Goal: Transaction & Acquisition: Purchase product/service

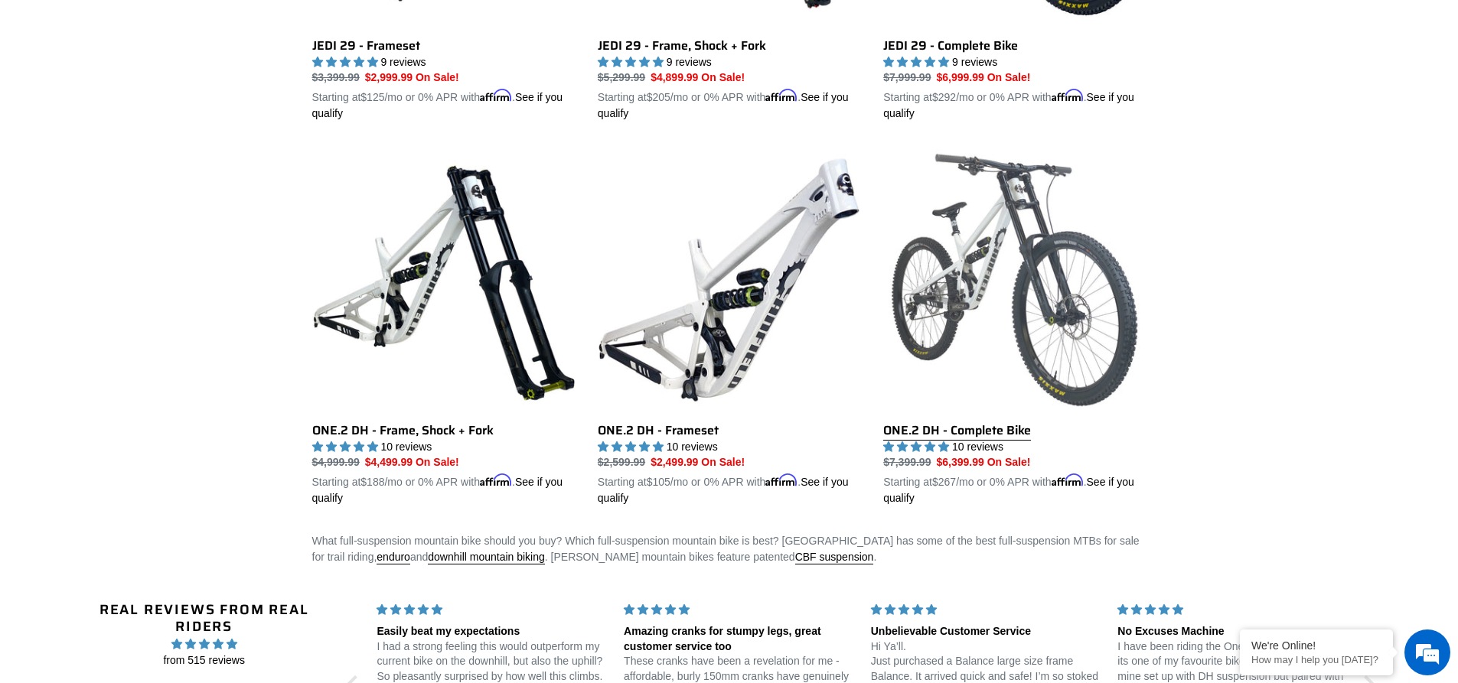
scroll to position [689, 0]
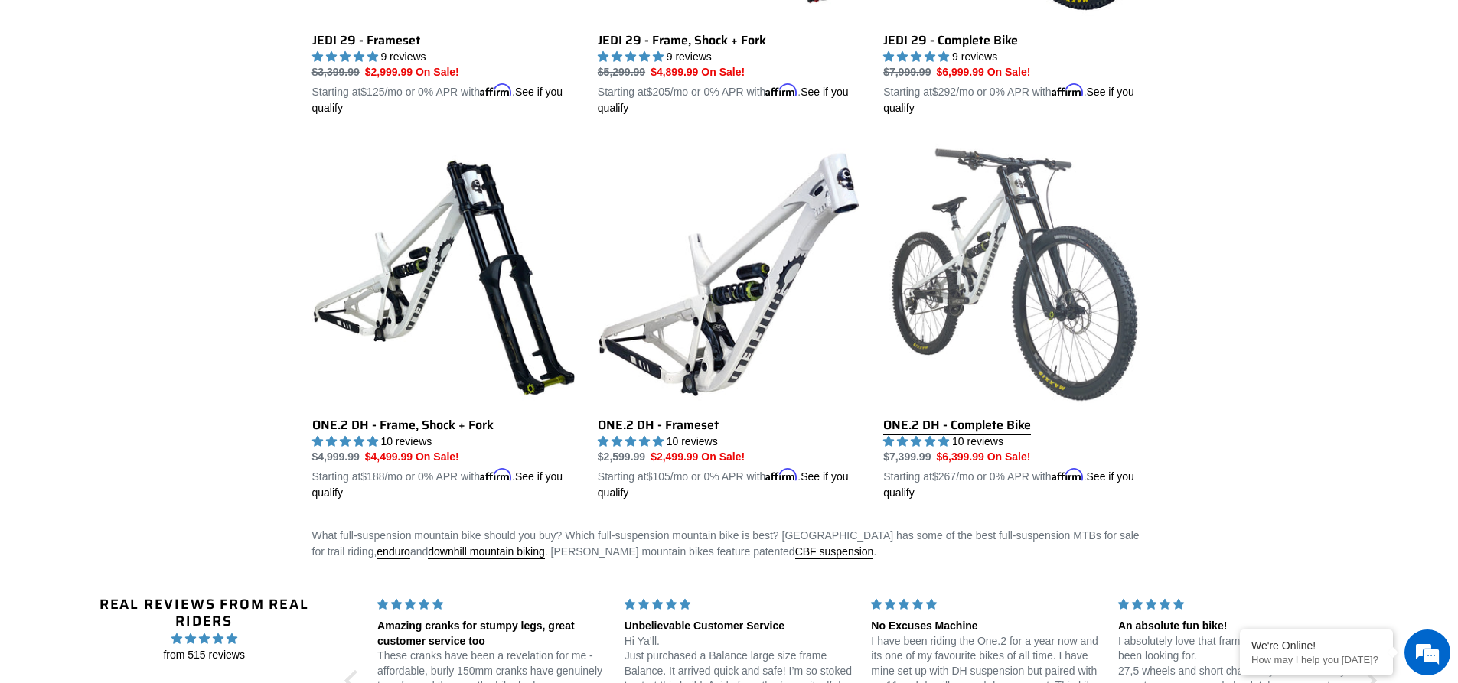
click at [990, 429] on link "ONE.2 DH - Complete Bike" at bounding box center [1014, 322] width 262 height 358
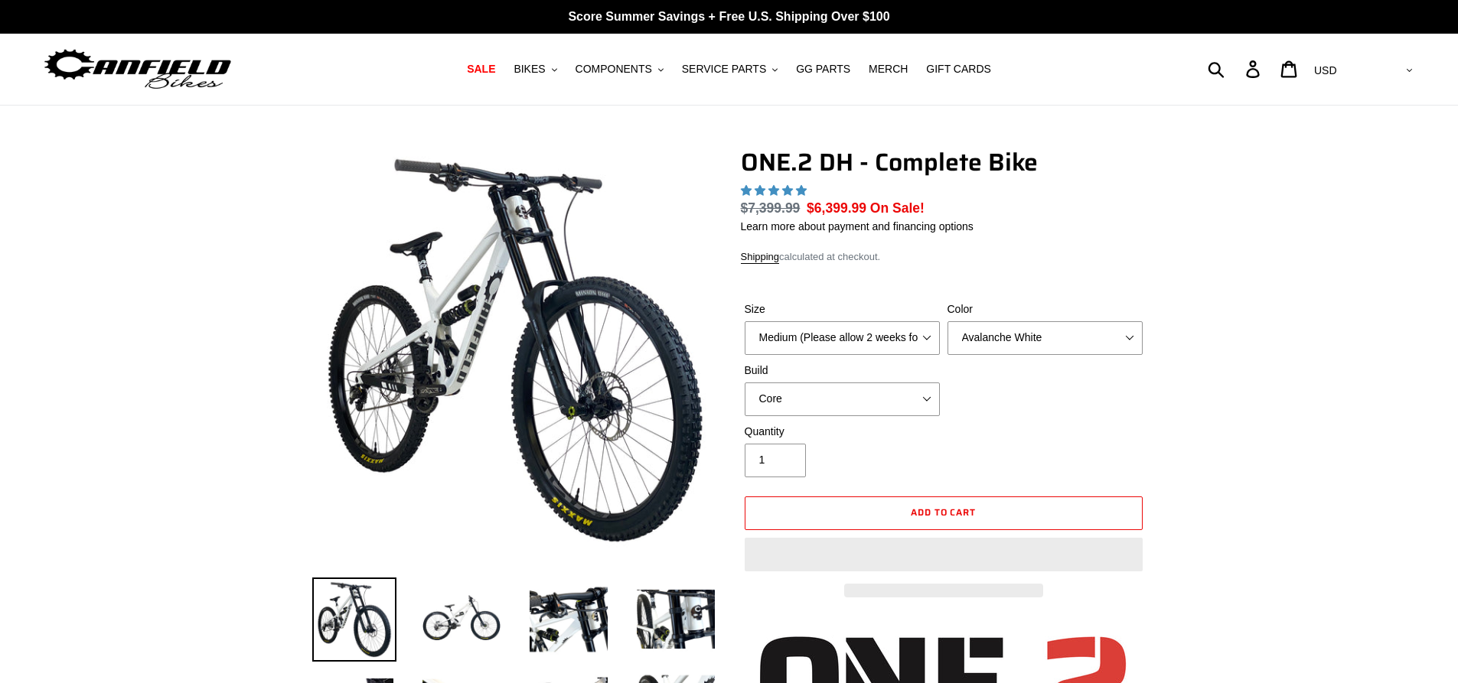
select select "highest-rating"
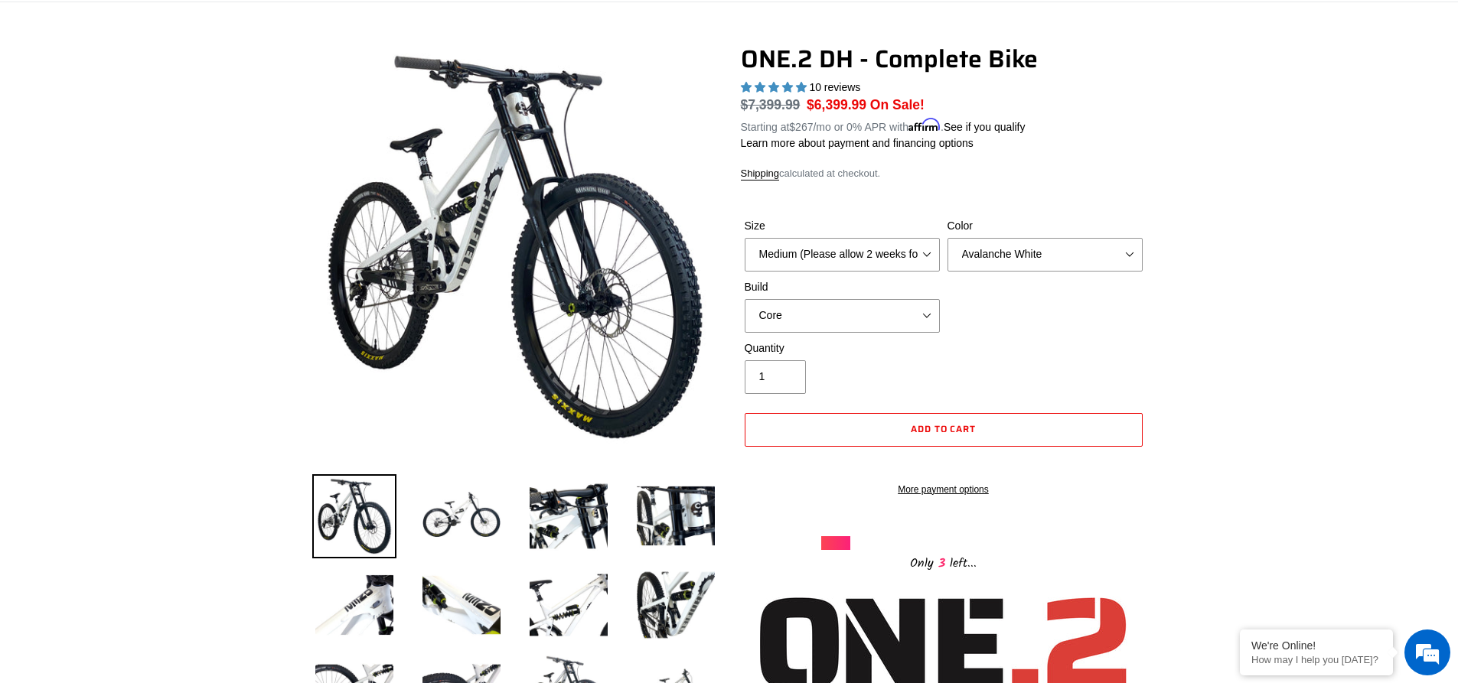
scroll to position [77, 0]
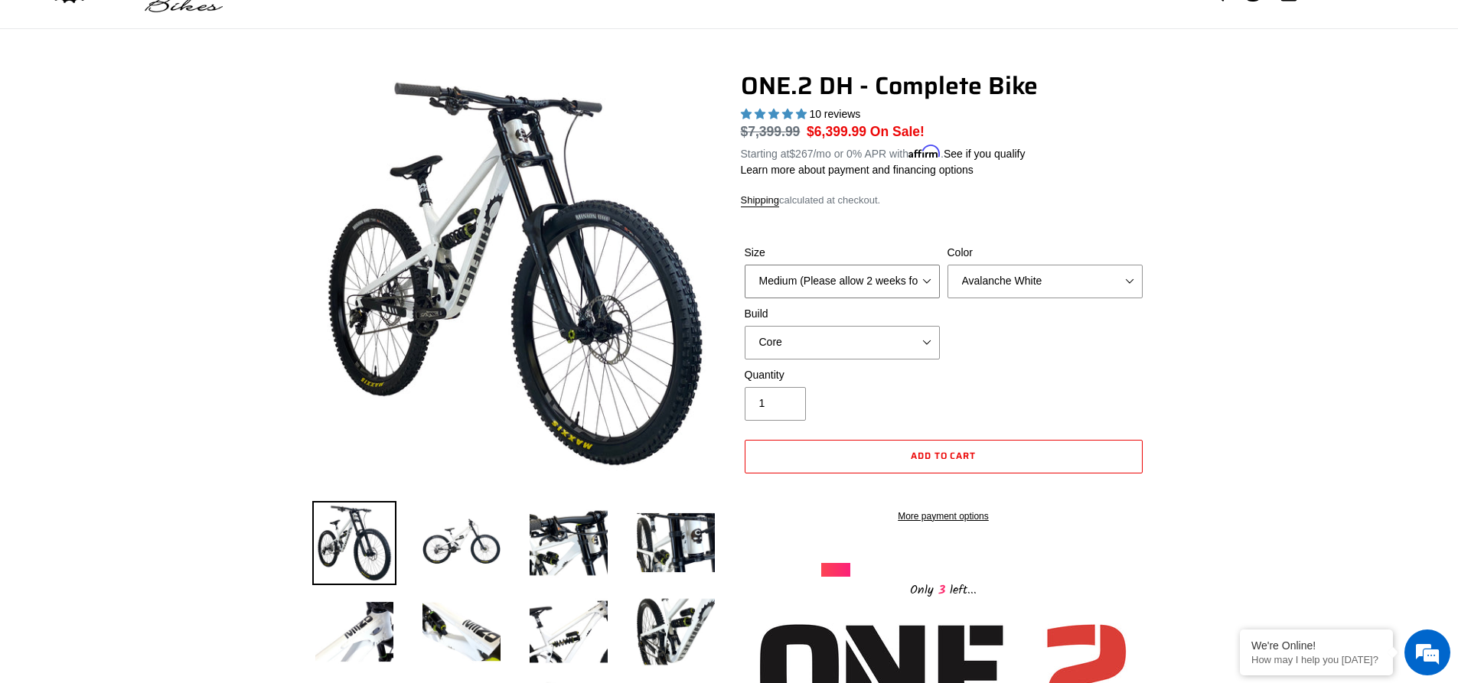
click at [930, 285] on select "Medium (Please allow 2 weeks for delivery) Large (Sold Out)" at bounding box center [842, 282] width 195 height 34
select select "Large (Sold Out)"
click at [745, 265] on select "Medium (Please allow 2 weeks for delivery) Large (Sold Out)" at bounding box center [842, 282] width 195 height 34
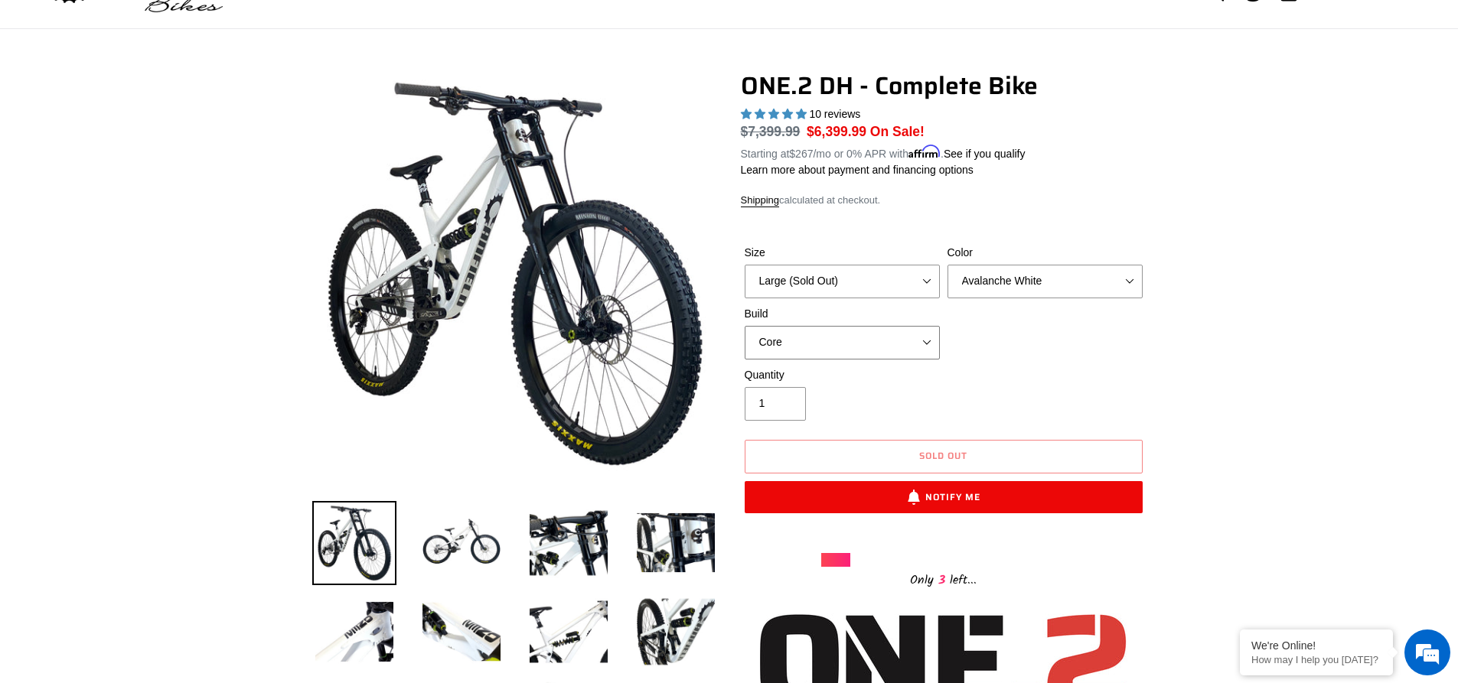
click at [905, 342] on select "Core Pro" at bounding box center [842, 343] width 195 height 34
click at [911, 339] on select "Core Pro" at bounding box center [842, 343] width 195 height 34
select select "Pro"
click at [745, 326] on select "Core Pro" at bounding box center [842, 343] width 195 height 34
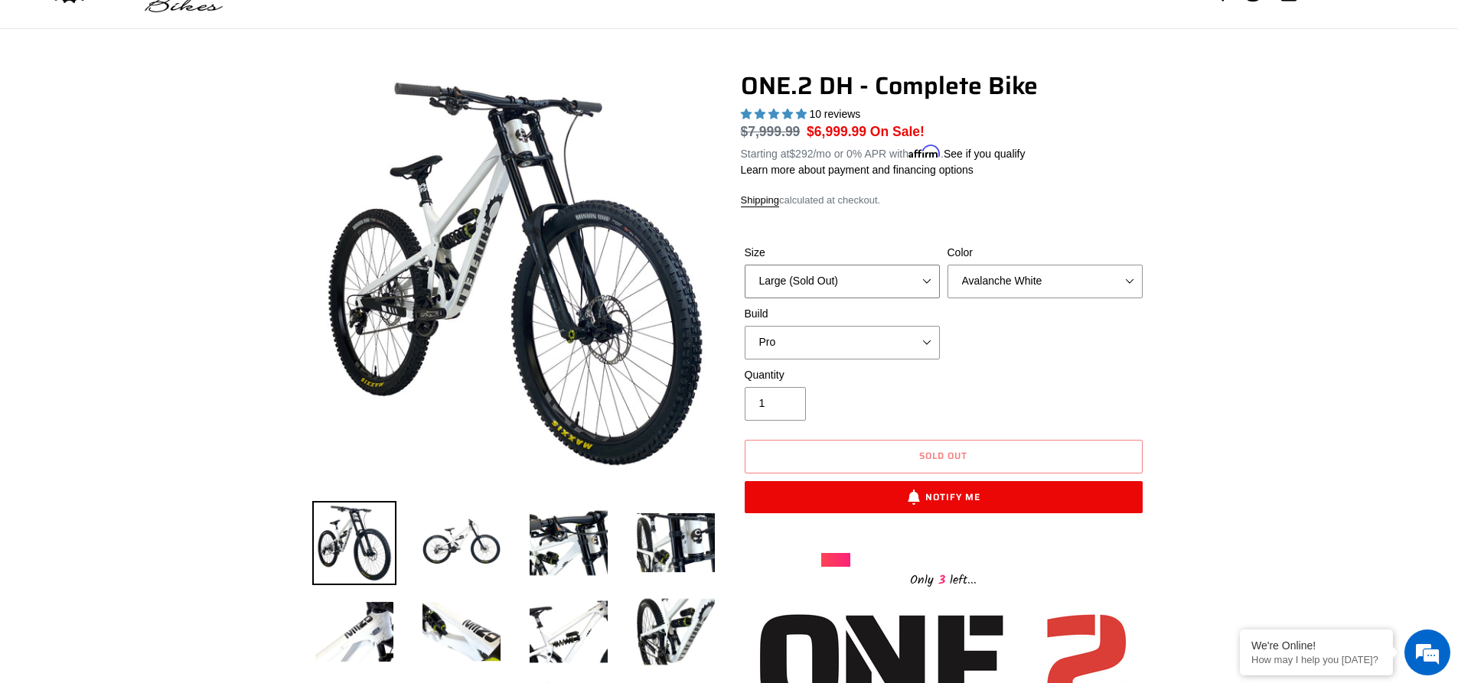
click at [927, 283] on select "Medium (Please allow 2 weeks for delivery) Large (Sold Out)" at bounding box center [842, 282] width 195 height 34
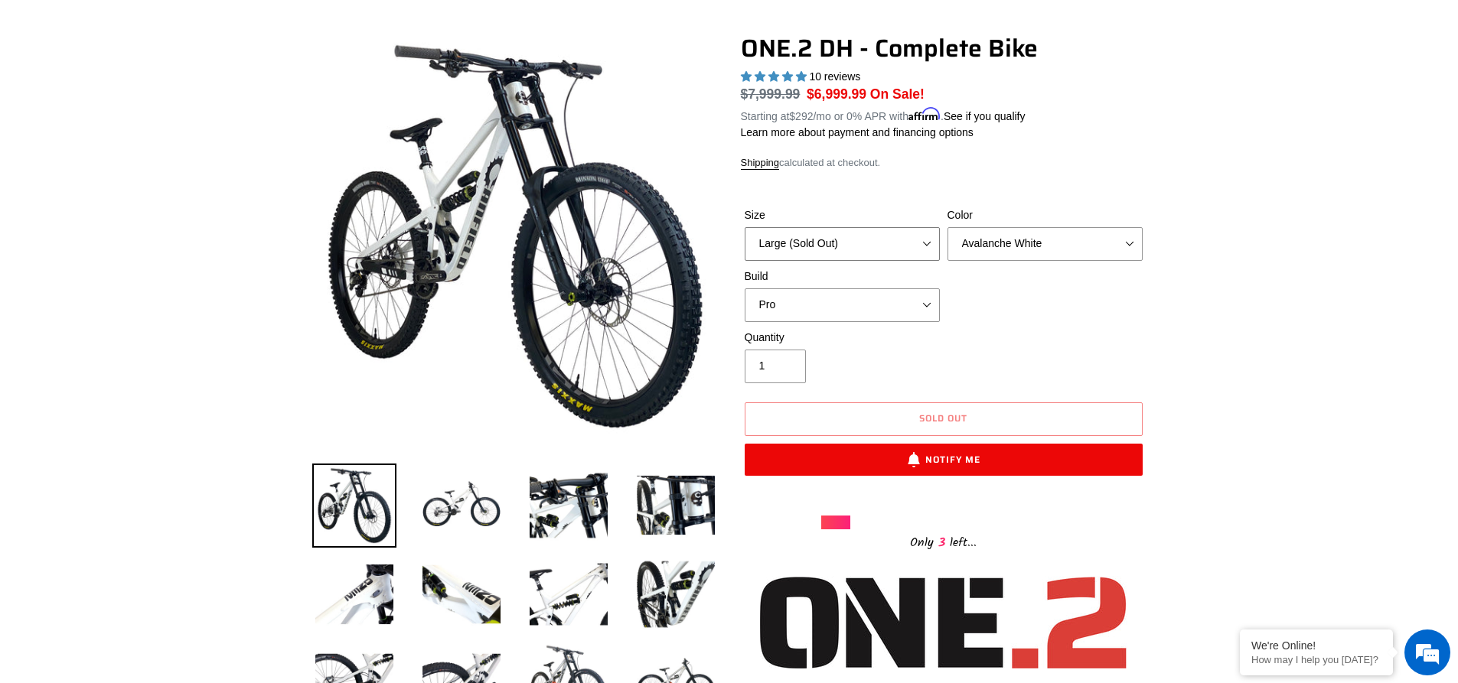
scroll to position [77, 0]
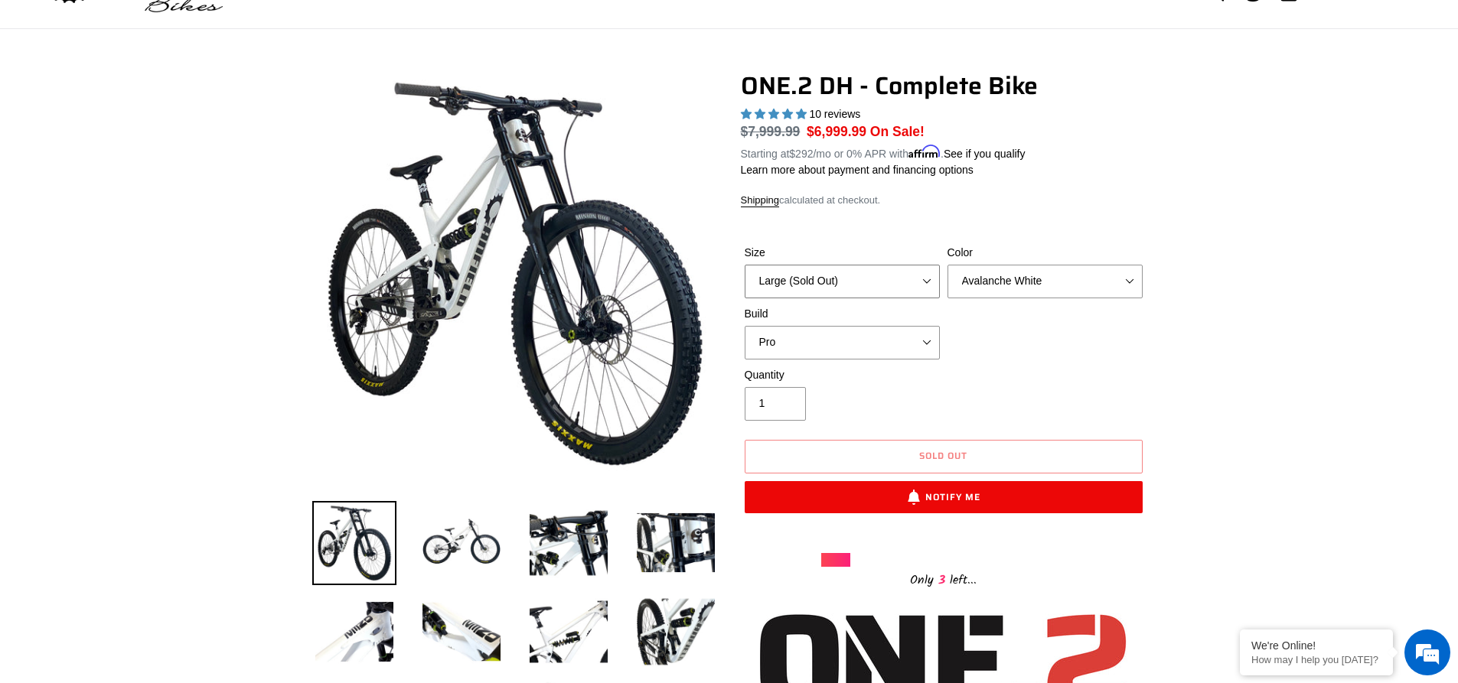
click at [917, 279] on select "Medium (Please allow 2 weeks for delivery) Large (Sold Out)" at bounding box center [842, 282] width 195 height 34
click at [918, 279] on select "Medium (Please allow 2 weeks for delivery) Large (Sold Out)" at bounding box center [842, 282] width 195 height 34
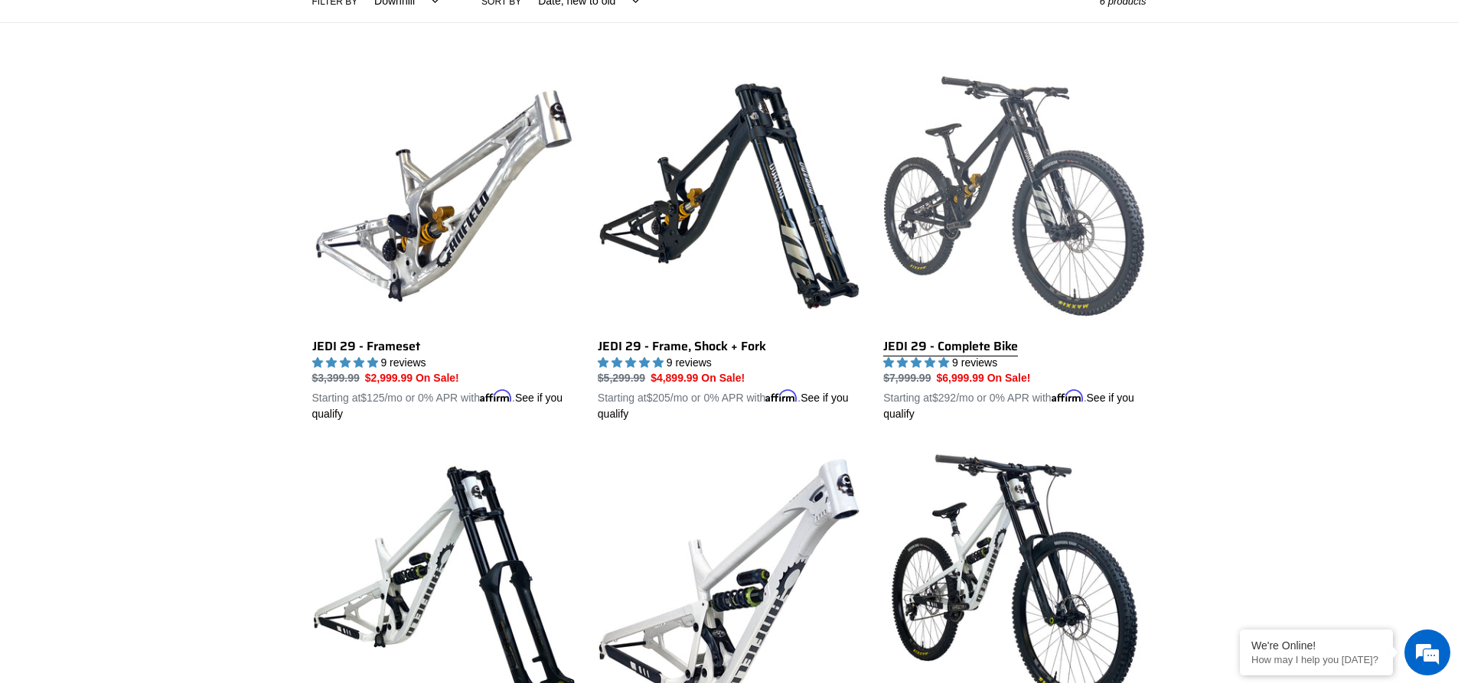
click at [1084, 305] on link "JEDI 29 - Complete Bike" at bounding box center [1014, 244] width 262 height 358
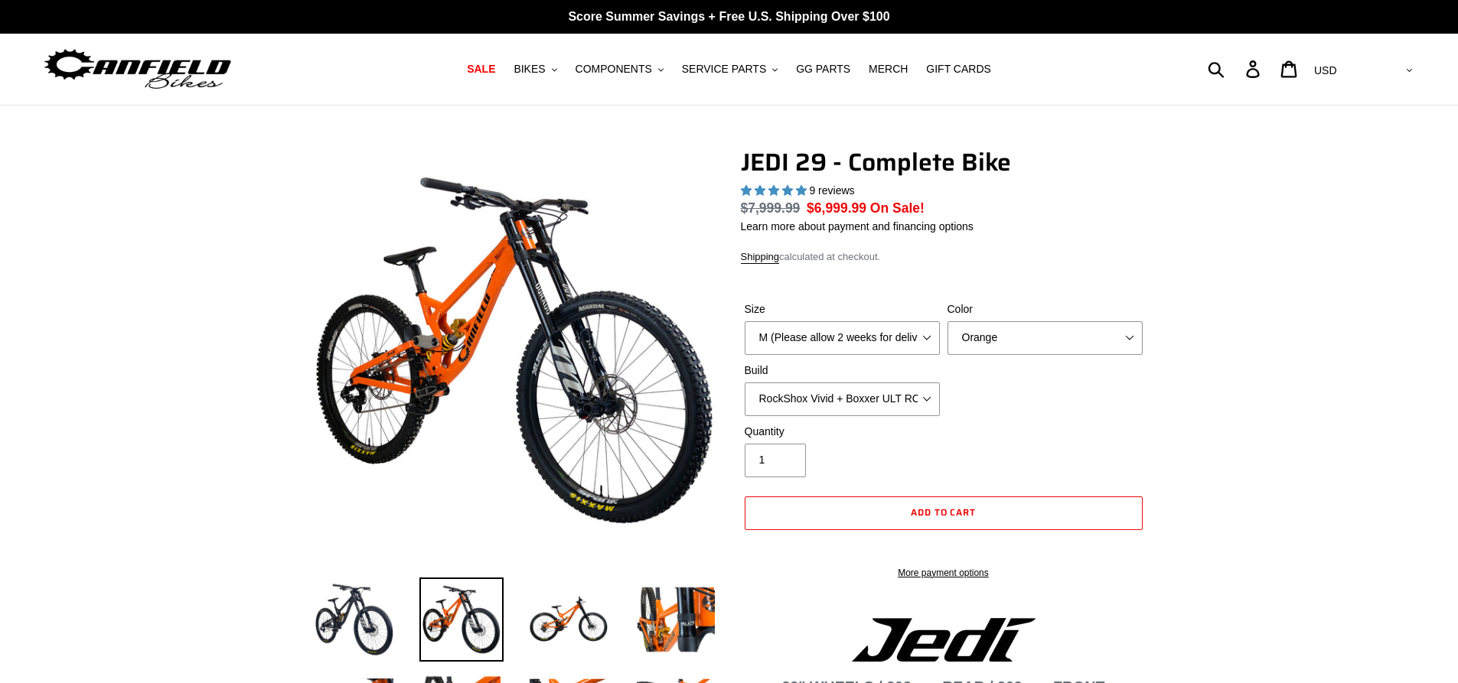
select select "highest-rating"
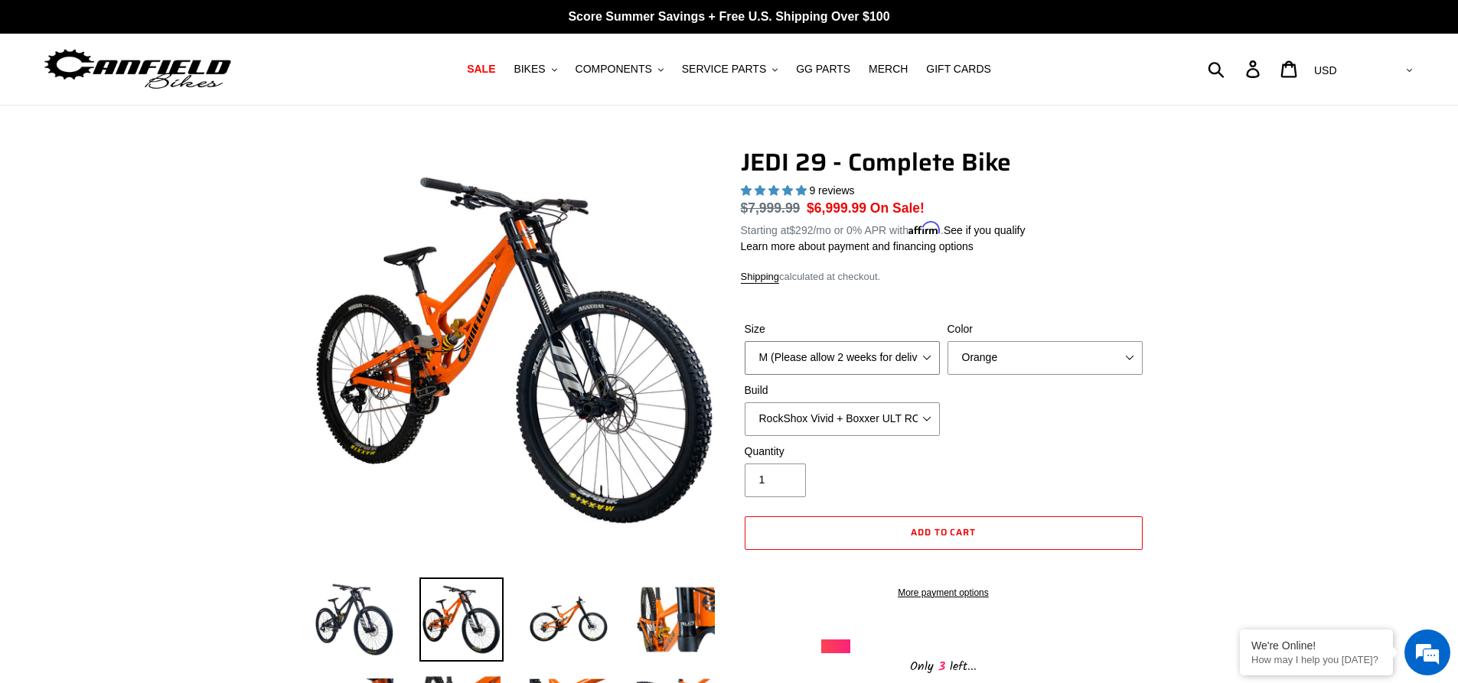
click at [924, 352] on select "M (Please allow 2 weeks for delivery) L (Please allow 2 weeks for delivery) XL …" at bounding box center [842, 358] width 195 height 34
select select "L (Please allow 2 weeks for delivery)"
click at [745, 341] on select "M (Please allow 2 weeks for delivery) L (Please allow 2 weeks for delivery) XL …" at bounding box center [842, 358] width 195 height 34
click at [1006, 361] on select "Orange Stealth Black Raw" at bounding box center [1044, 358] width 195 height 34
click at [947, 341] on select "Orange Stealth Black Raw" at bounding box center [1044, 358] width 195 height 34
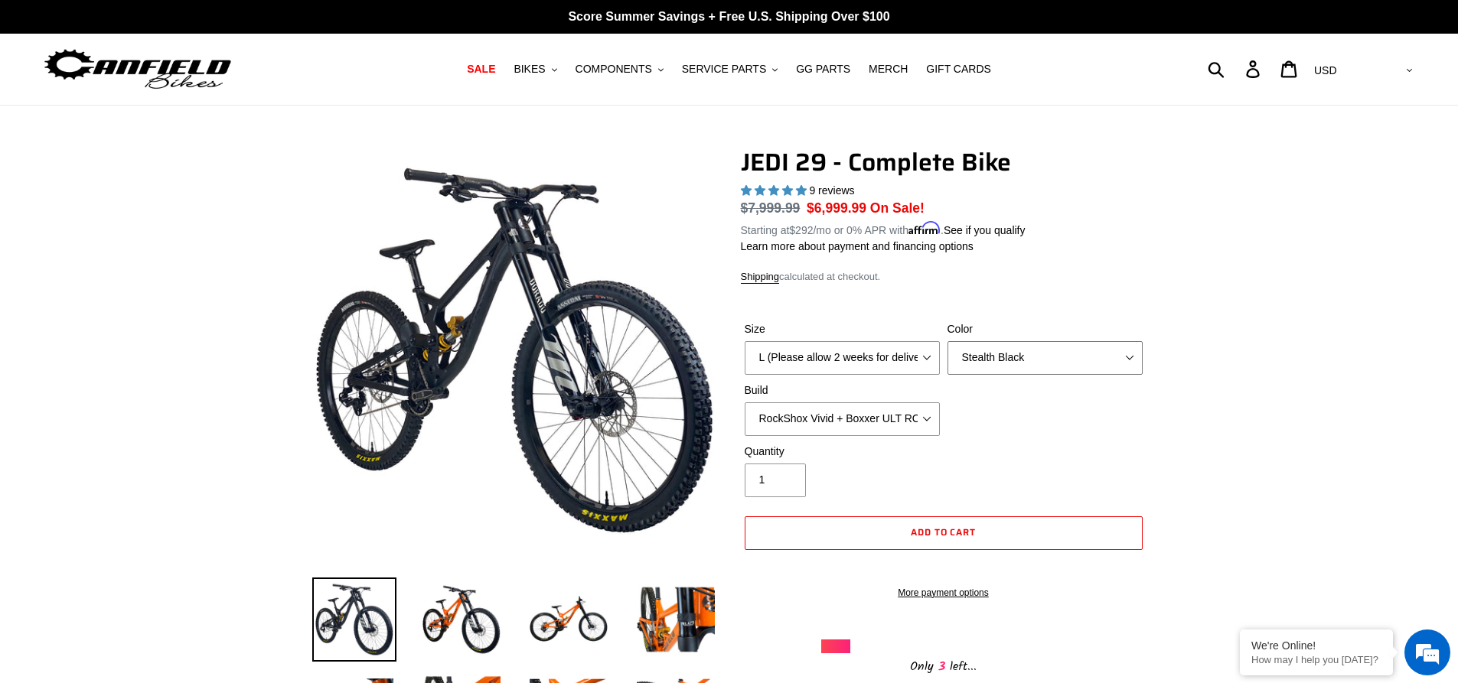
click at [1007, 362] on select "Orange Stealth Black Raw" at bounding box center [1044, 358] width 195 height 34
select select "Raw"
click at [947, 341] on select "Orange Stealth Black Raw" at bounding box center [1044, 358] width 195 height 34
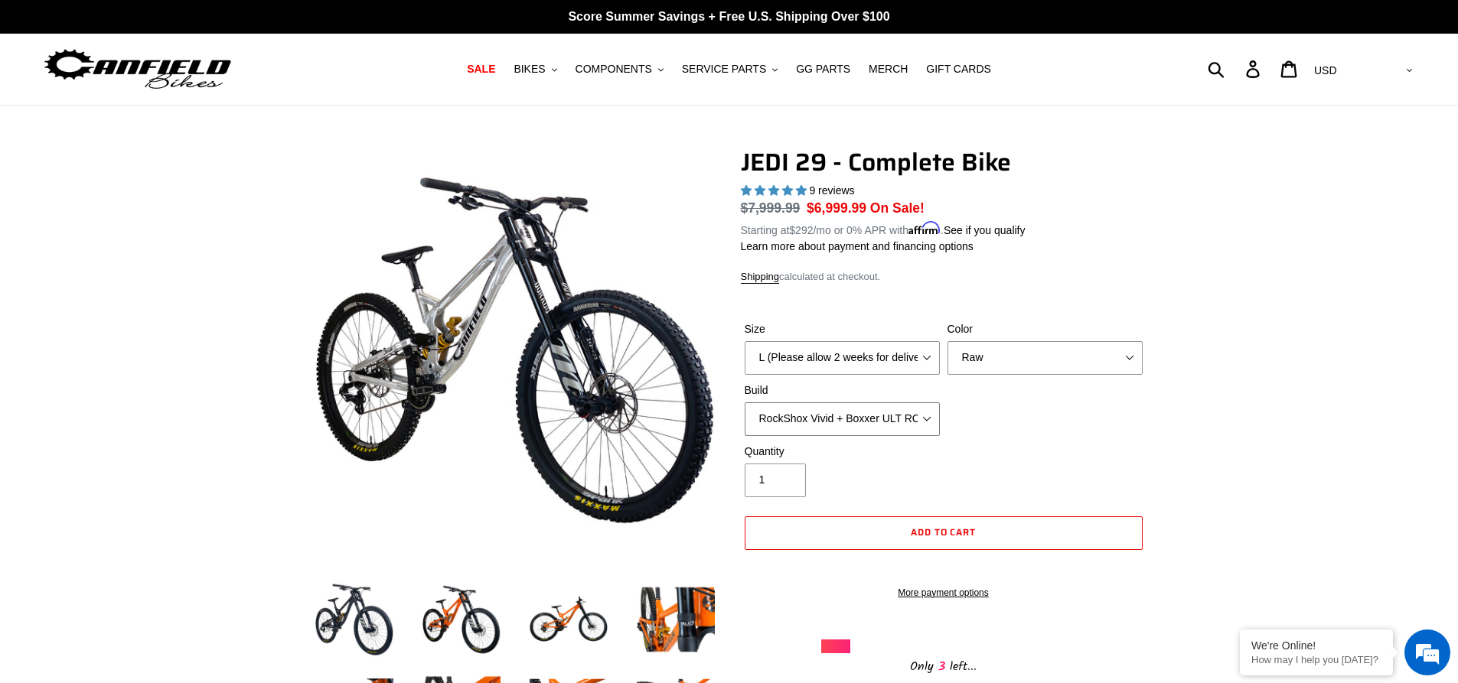
click at [901, 409] on select "RockShox Vivid + Boxxer ULT RC2 C3 200 + SRAM XO RockShox Vivid + Boxxer ULT RC…" at bounding box center [842, 420] width 195 height 34
click at [900, 409] on select "RockShox Vivid + Boxxer ULT RC2 C3 200 + SRAM XO RockShox Vivid + Boxxer ULT RC…" at bounding box center [842, 420] width 195 height 34
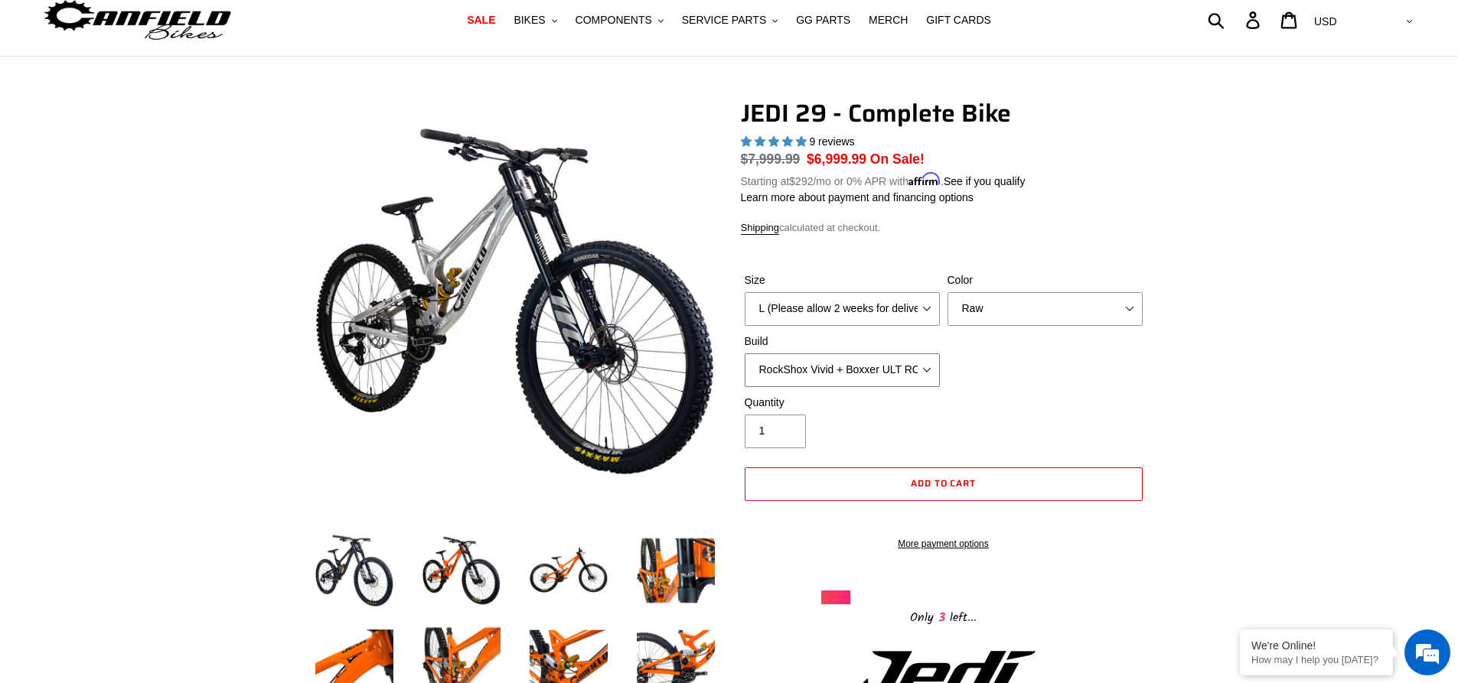
scroll to position [41, 0]
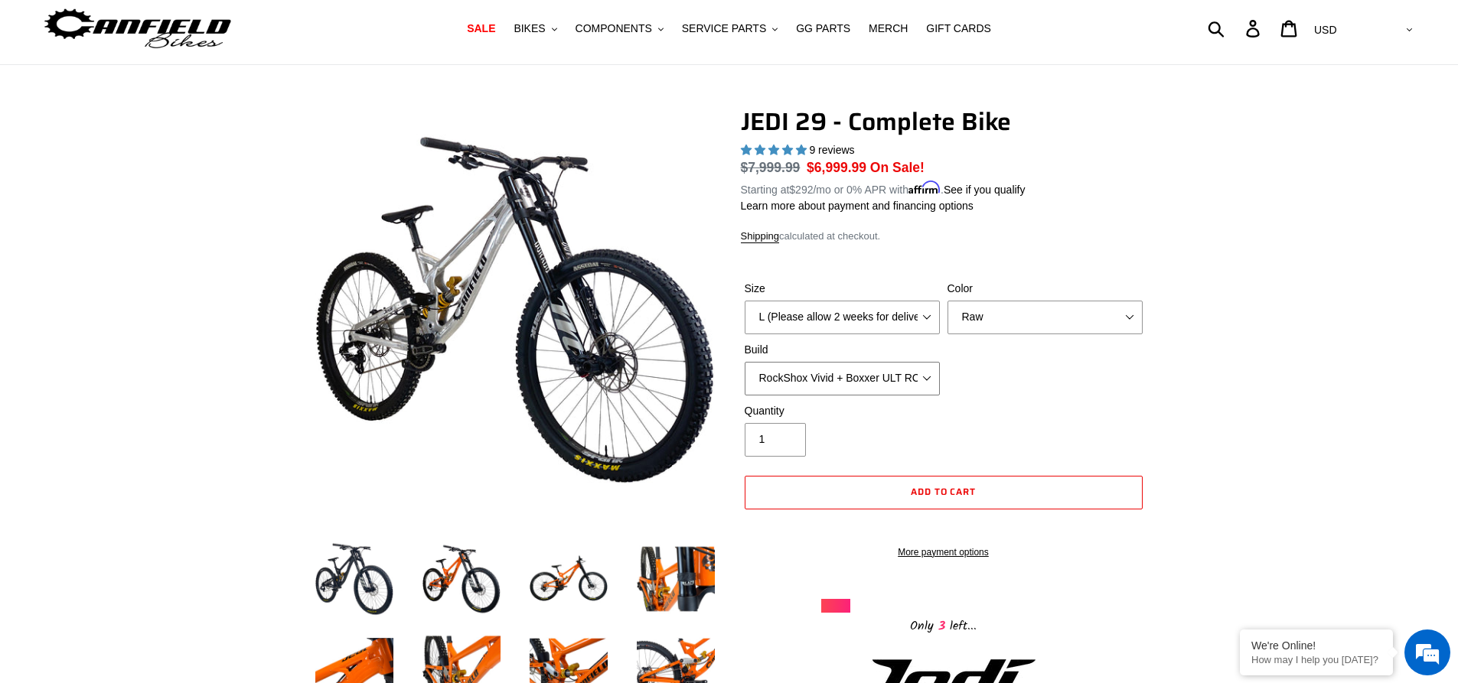
click at [928, 375] on select "RockShox Vivid + Boxxer ULT RC2 C3 200 + SRAM XO RockShox Vivid + Boxxer ULT RC…" at bounding box center [842, 379] width 195 height 34
click at [745, 362] on select "RockShox Vivid + Boxxer ULT RC2 C3 200 + SRAM XO RockShox Vivid + Boxxer ULT RC…" at bounding box center [842, 379] width 195 height 34
click at [914, 388] on select "RockShox Vivid + Boxxer ULT RC2 C3 200 + SRAM XO RockShox Vivid + Boxxer ULT RC…" at bounding box center [842, 379] width 195 height 34
click at [745, 362] on select "RockShox Vivid + Boxxer ULT RC2 C3 200 + SRAM XO RockShox Vivid + Boxxer ULT RC…" at bounding box center [842, 379] width 195 height 34
click at [921, 381] on select "RockShox Vivid + Boxxer ULT RC2 C3 200 + SRAM XO RockShox Vivid + Boxxer ULT RC…" at bounding box center [842, 379] width 195 height 34
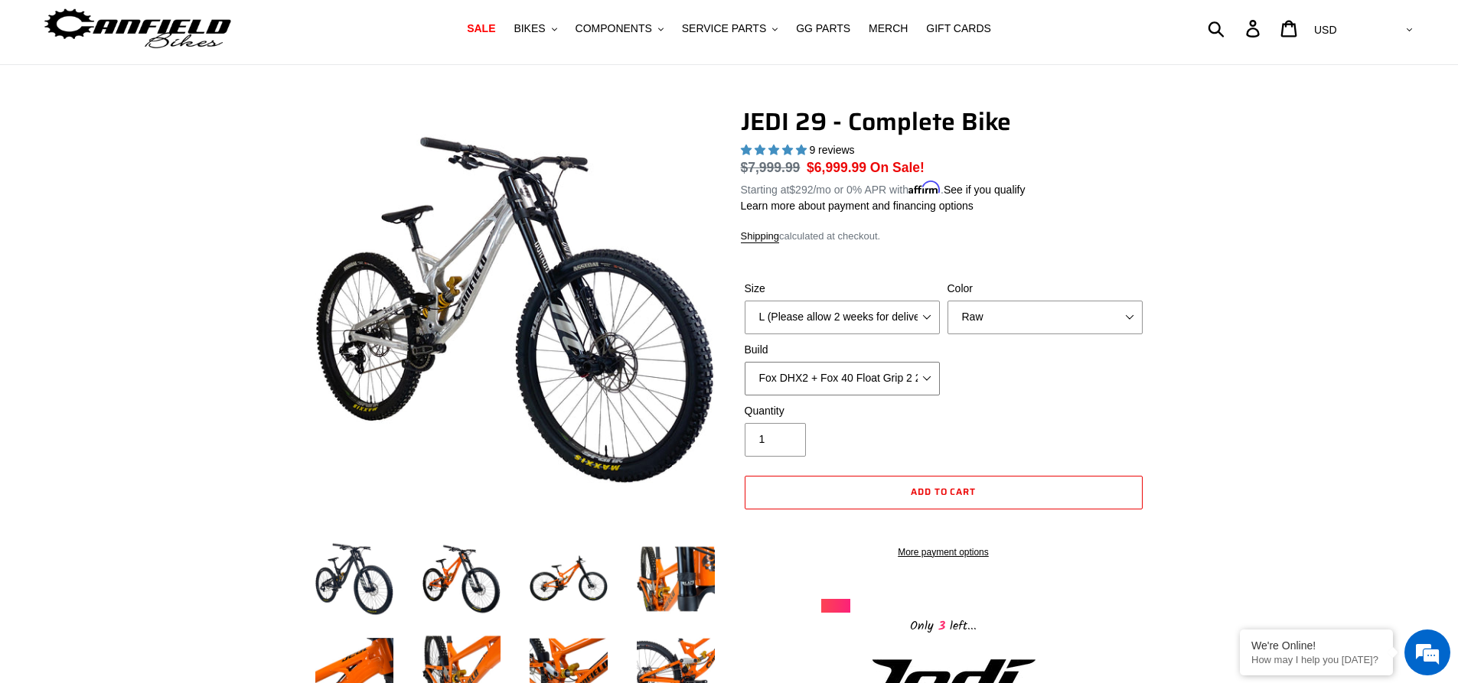
click at [745, 362] on select "RockShox Vivid + Boxxer ULT RC2 C3 200 + SRAM XO RockShox Vivid + Boxxer ULT RC…" at bounding box center [842, 379] width 195 height 34
click at [920, 388] on select "RockShox Vivid + Boxxer ULT RC2 C3 200 + SRAM XO RockShox Vivid + Boxxer ULT RC…" at bounding box center [842, 379] width 195 height 34
click at [745, 362] on select "RockShox Vivid + Boxxer ULT RC2 C3 200 + SRAM XO RockShox Vivid + Boxxer ULT RC…" at bounding box center [842, 379] width 195 height 34
click at [927, 383] on select "RockShox Vivid + Boxxer ULT RC2 C3 200 + SRAM XO RockShox Vivid + Boxxer ULT RC…" at bounding box center [842, 379] width 195 height 34
select select "RockShox Vivid + Boxxer ULT RC2 C3 200 + SRAM XO"
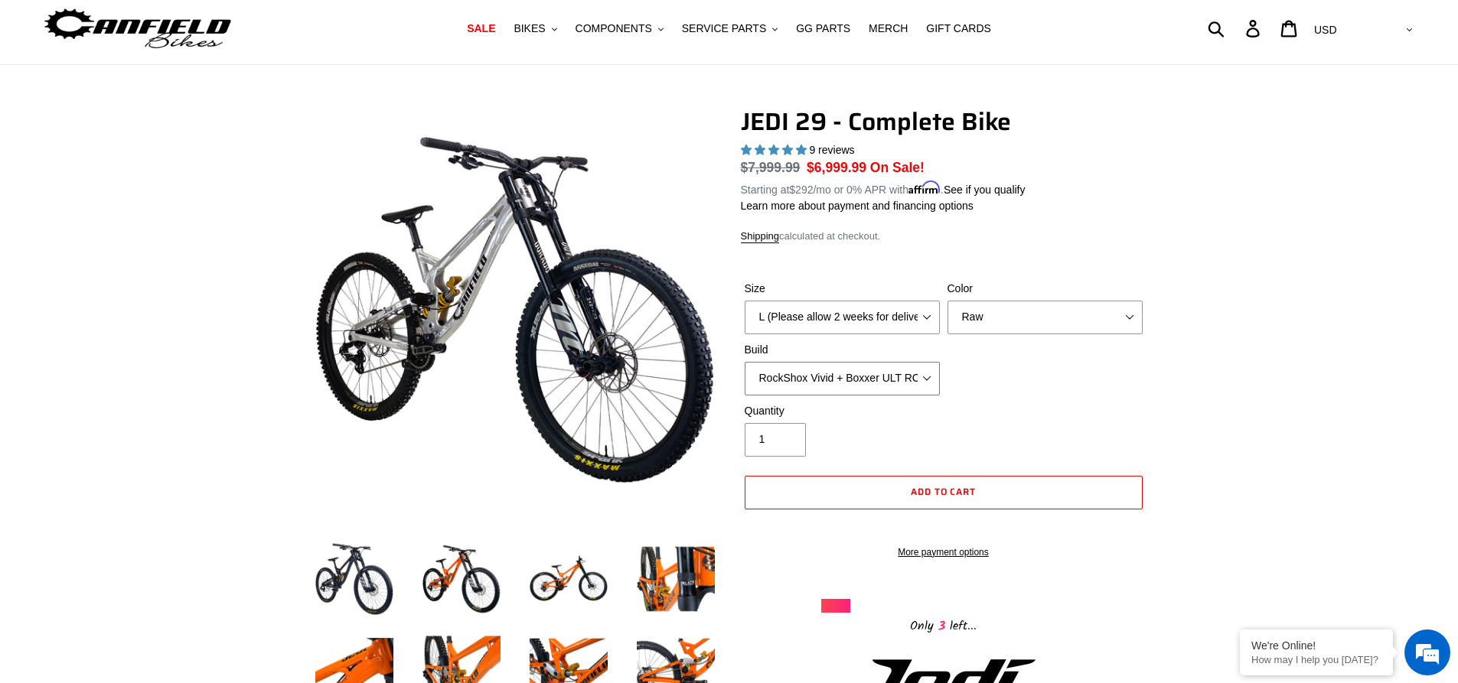
click at [745, 362] on select "RockShox Vivid + Boxxer ULT RC2 C3 200 + SRAM XO RockShox Vivid + Boxxer ULT RC…" at bounding box center [842, 379] width 195 height 34
click at [1032, 329] on select "Orange Stealth Black Raw" at bounding box center [1044, 318] width 195 height 34
click at [947, 301] on select "Orange Stealth Black Raw" at bounding box center [1044, 318] width 195 height 34
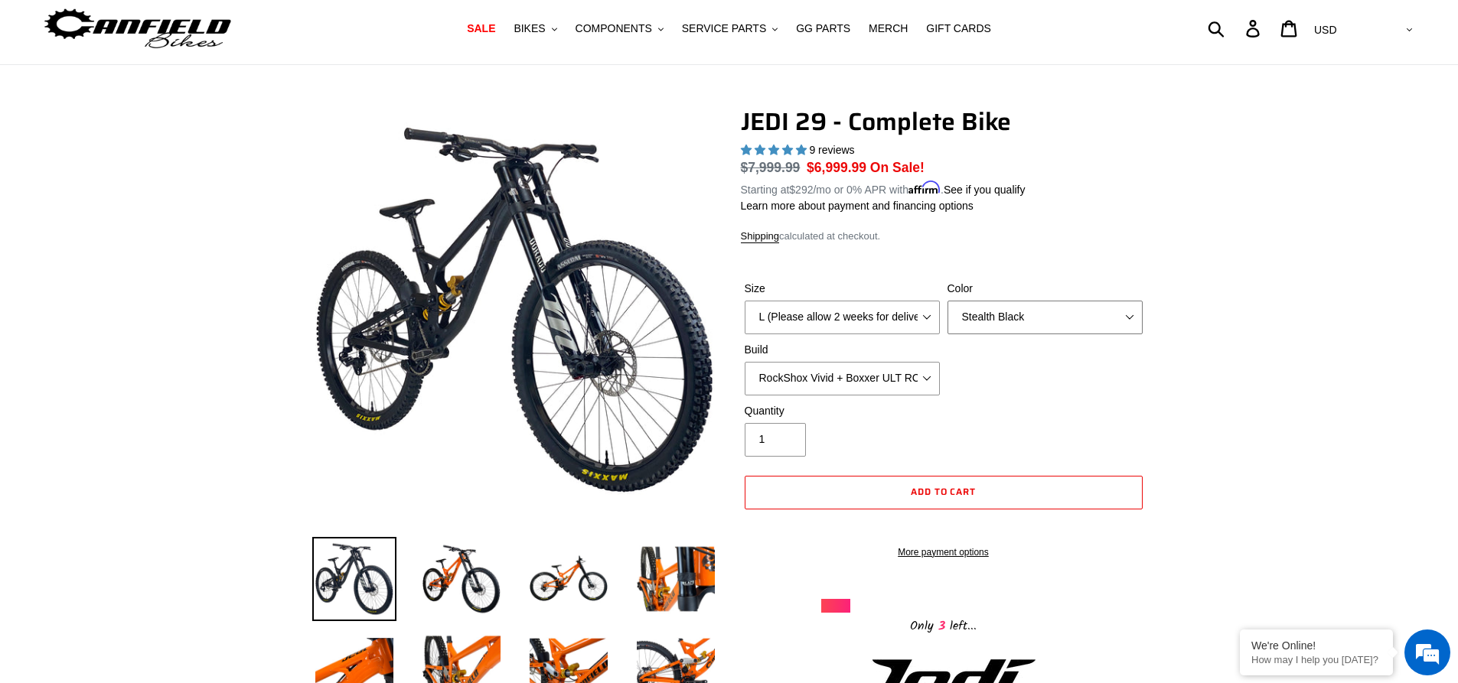
click at [1039, 329] on select "Orange Stealth Black Raw" at bounding box center [1044, 318] width 195 height 34
click at [947, 301] on select "Orange Stealth Black Raw" at bounding box center [1044, 318] width 195 height 34
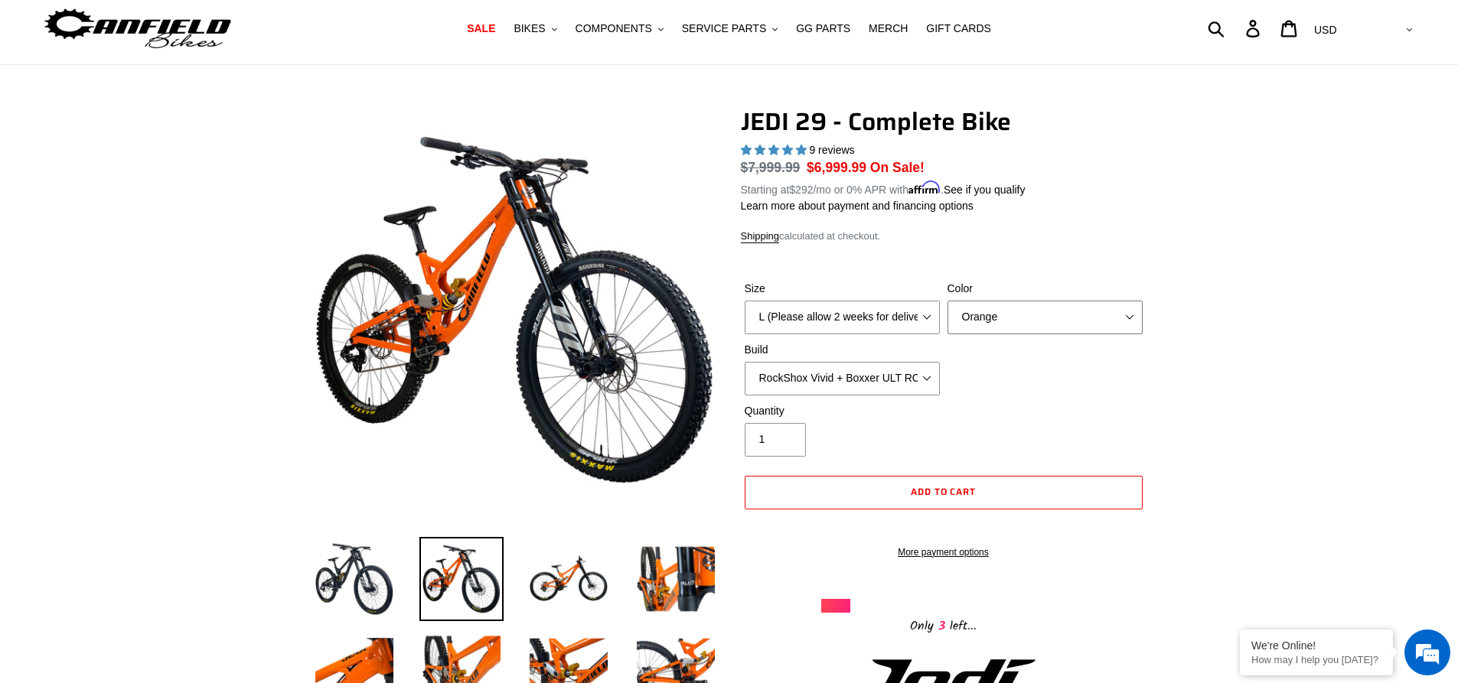
click at [1092, 324] on select "Orange Stealth Black Raw" at bounding box center [1044, 318] width 195 height 34
select select "Stealth Black"
click at [947, 301] on select "Orange Stealth Black Raw" at bounding box center [1044, 318] width 195 height 34
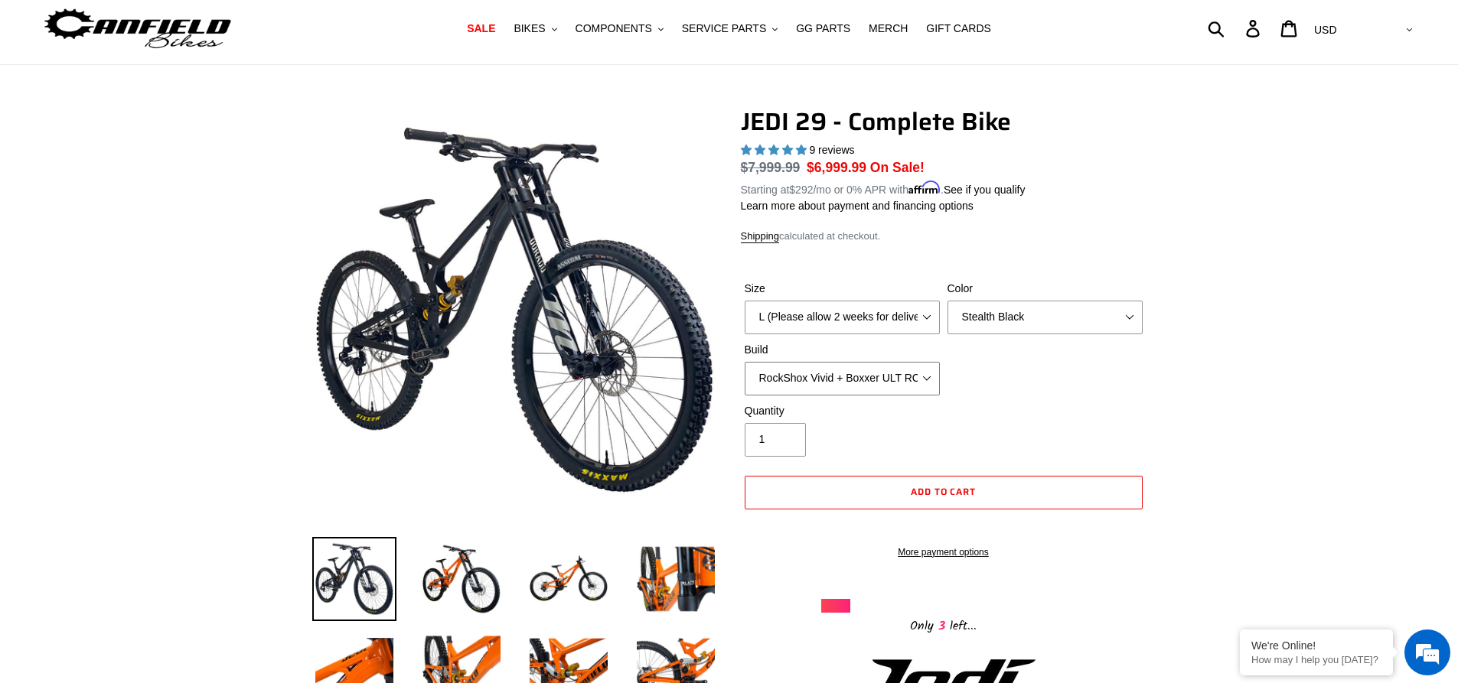
click at [923, 370] on select "RockShox Vivid + Boxxer ULT RC2 C3 200 + SRAM XO RockShox Vivid + Boxxer ULT RC…" at bounding box center [842, 379] width 195 height 34
click at [745, 362] on select "RockShox Vivid + Boxxer ULT RC2 C3 200 + SRAM XO RockShox Vivid + Boxxer ULT RC…" at bounding box center [842, 379] width 195 height 34
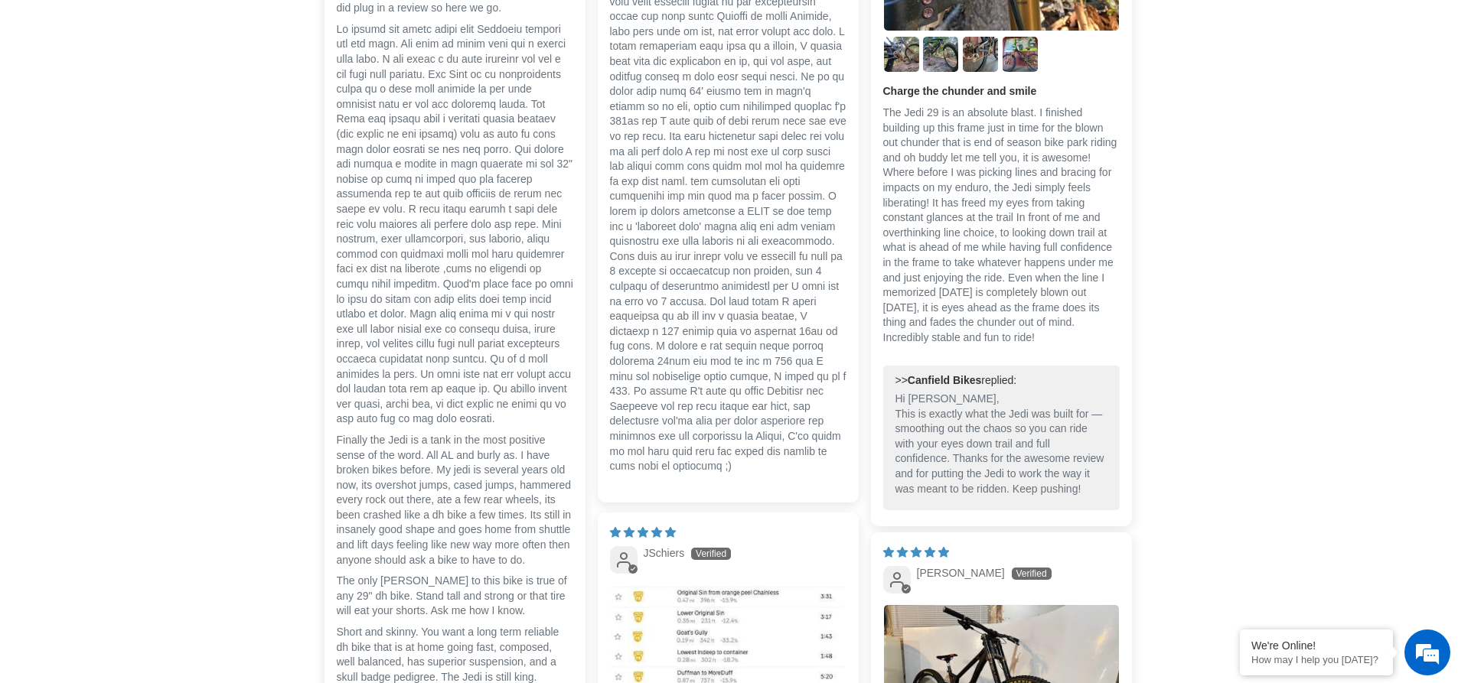
scroll to position [4403, 0]
